Goal: Transaction & Acquisition: Purchase product/service

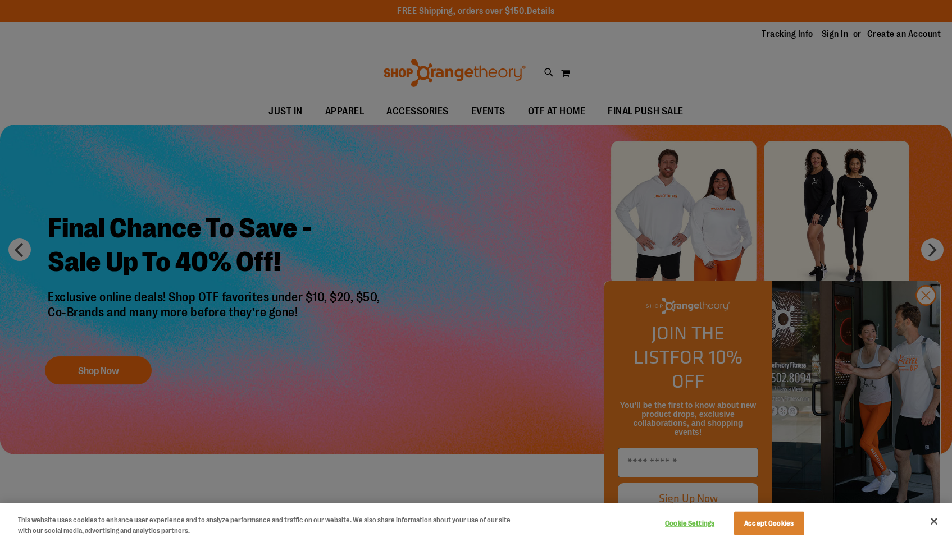
click at [926, 321] on div at bounding box center [476, 271] width 952 height 542
click at [936, 524] on button "Close" at bounding box center [933, 521] width 25 height 25
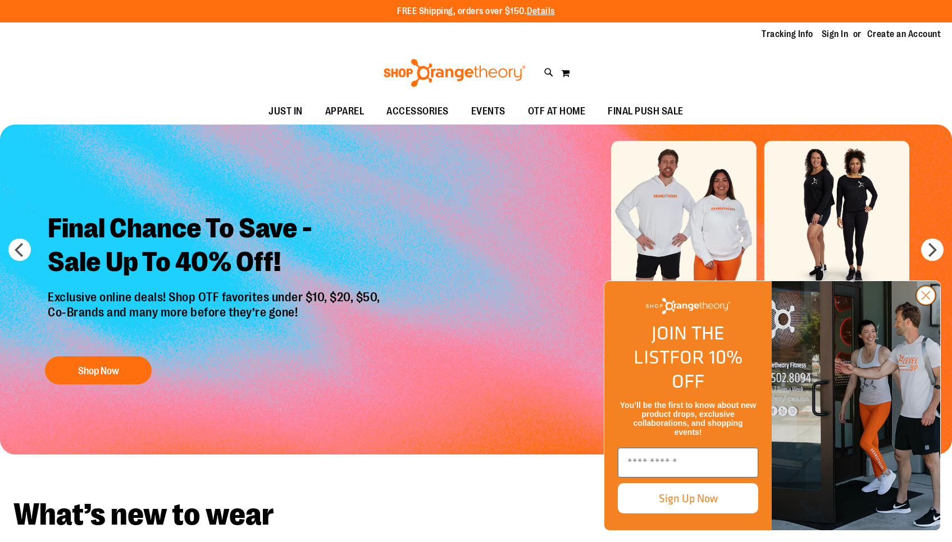
click at [926, 305] on circle "Close dialog" at bounding box center [925, 295] width 19 height 19
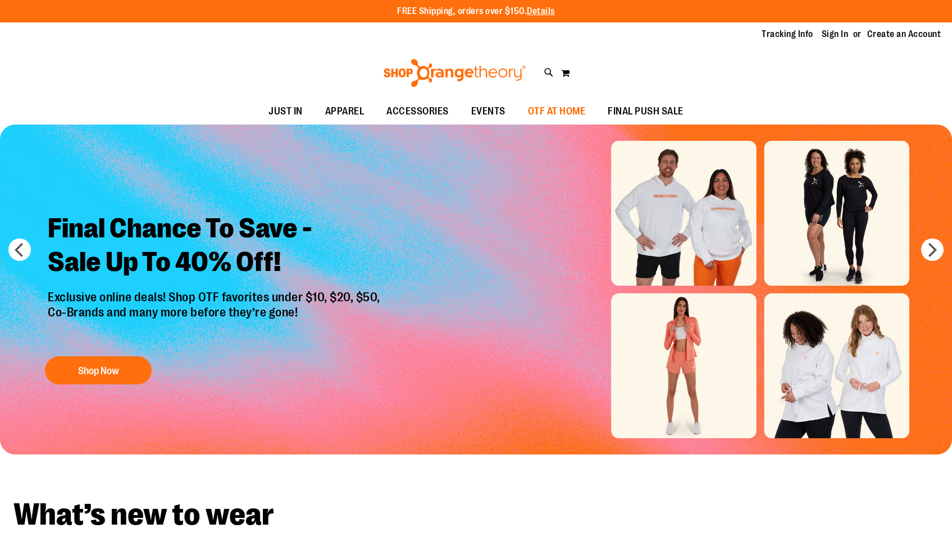
click at [565, 109] on span "OTF AT HOME" at bounding box center [557, 111] width 58 height 25
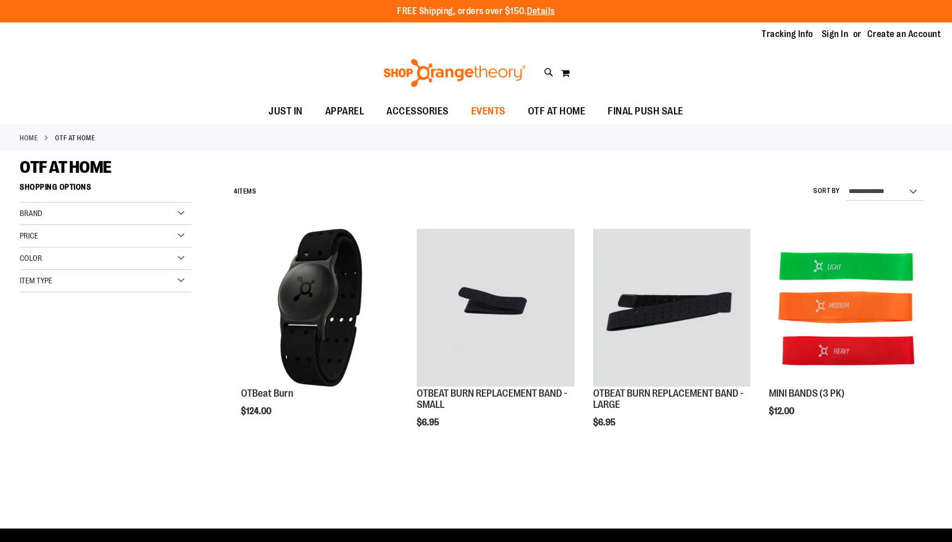
click at [477, 111] on span "EVENTS" at bounding box center [488, 111] width 34 height 25
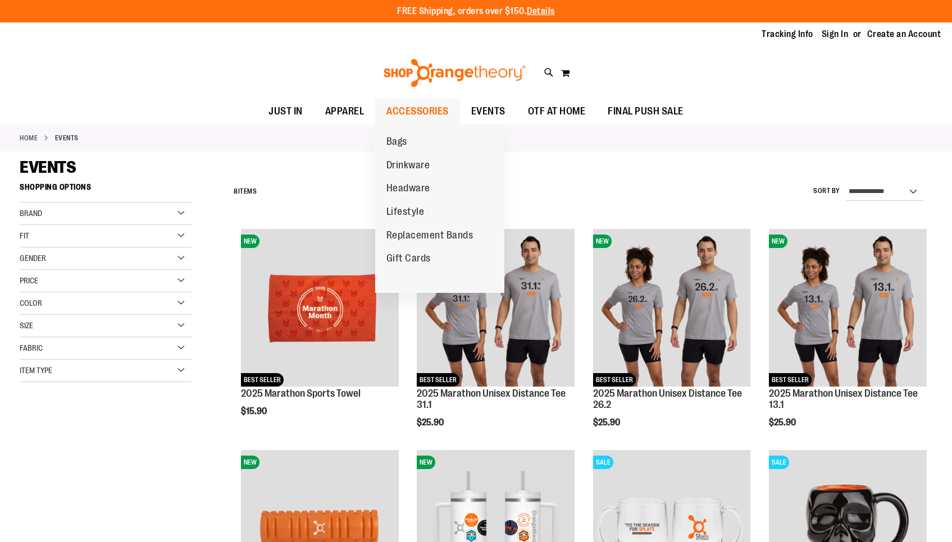
click at [422, 109] on span "ACCESSORIES" at bounding box center [417, 111] width 62 height 25
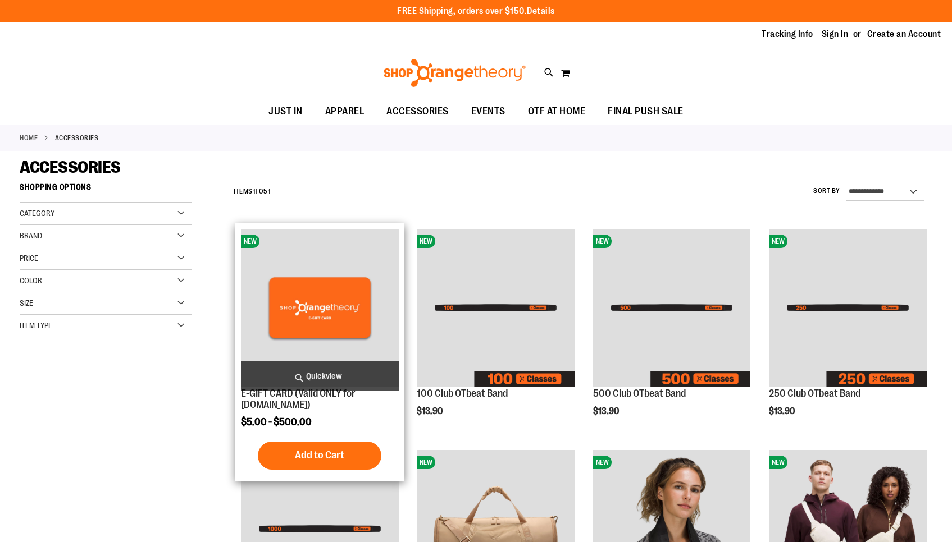
click at [339, 268] on img "product" at bounding box center [320, 308] width 158 height 158
